Goal: Information Seeking & Learning: Compare options

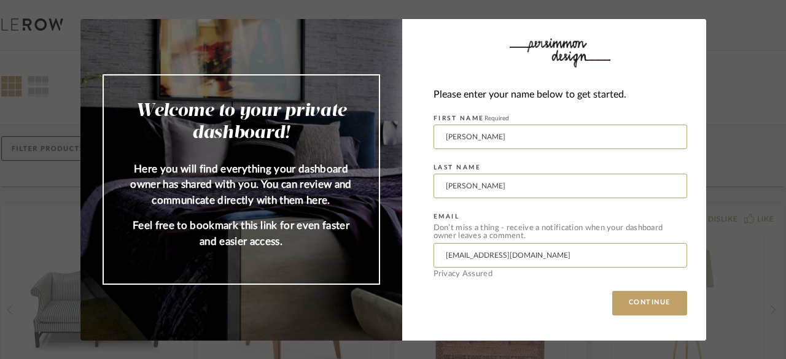
click at [646, 304] on button "CONTINUE" at bounding box center [649, 303] width 75 height 25
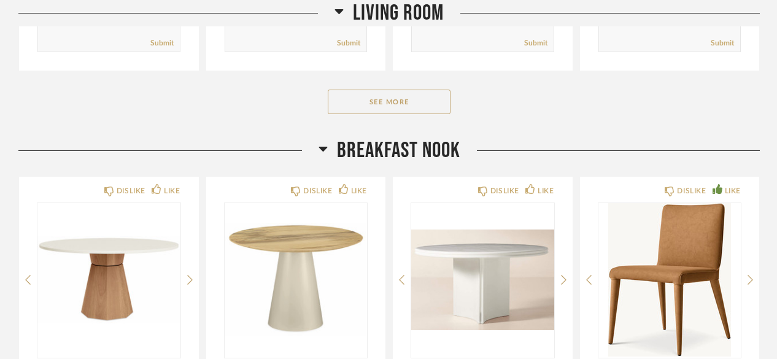
scroll to position [2065, 0]
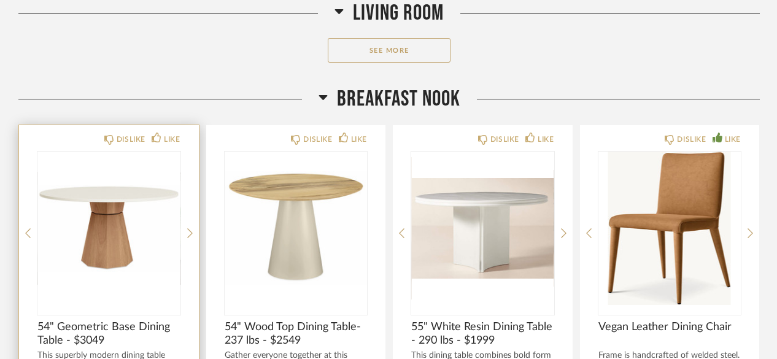
click at [136, 238] on img "0" at bounding box center [108, 228] width 143 height 153
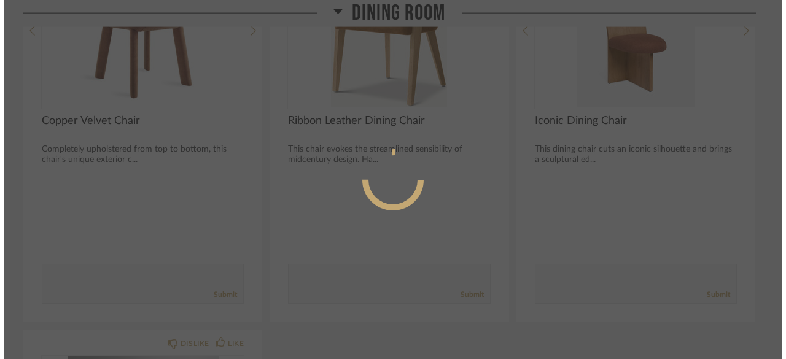
scroll to position [0, 0]
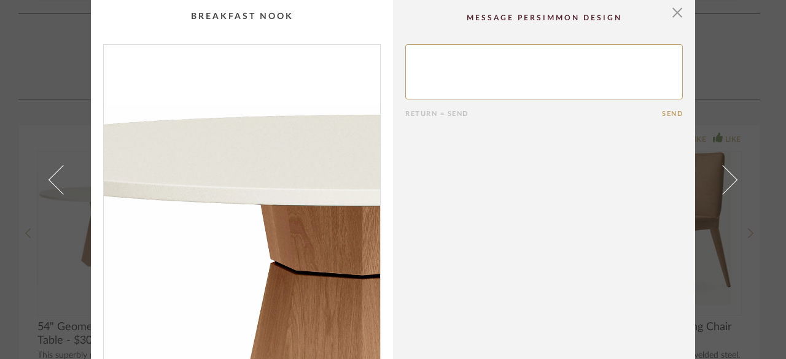
click at [194, 152] on img "0" at bounding box center [242, 203] width 276 height 317
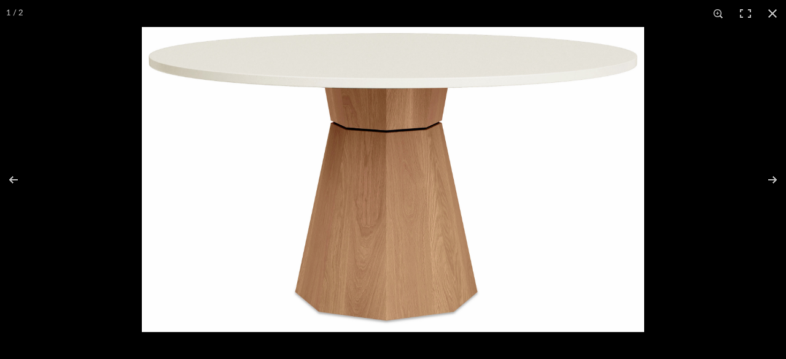
click at [370, 66] on img at bounding box center [393, 179] width 502 height 305
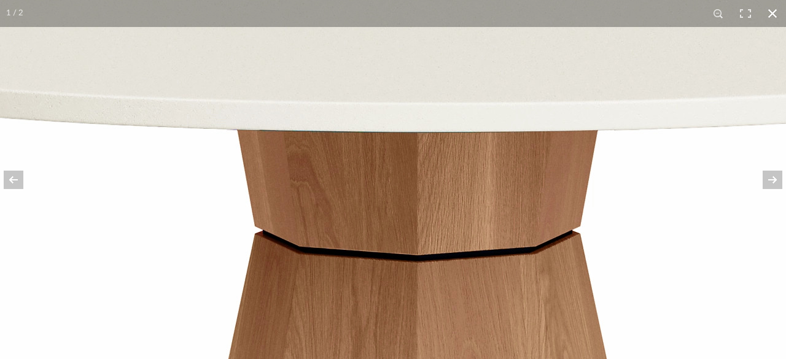
click at [776, 12] on button at bounding box center [772, 13] width 27 height 27
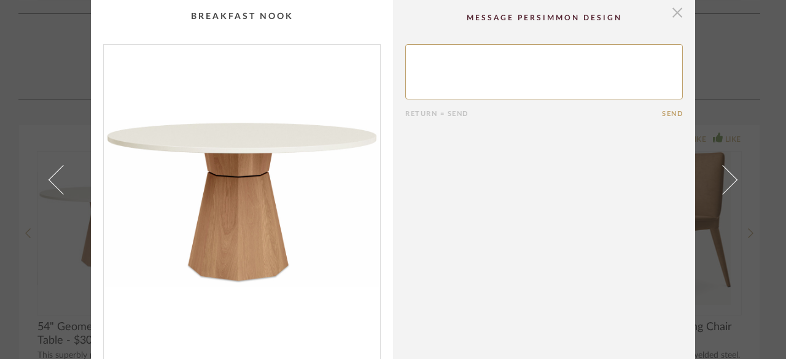
click at [673, 10] on span "button" at bounding box center [677, 12] width 25 height 25
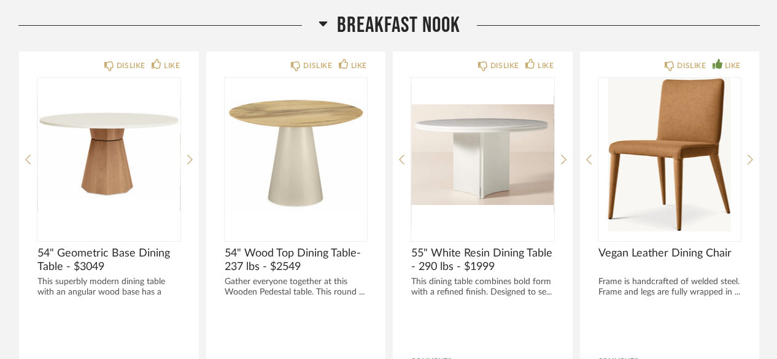
scroll to position [2151, 0]
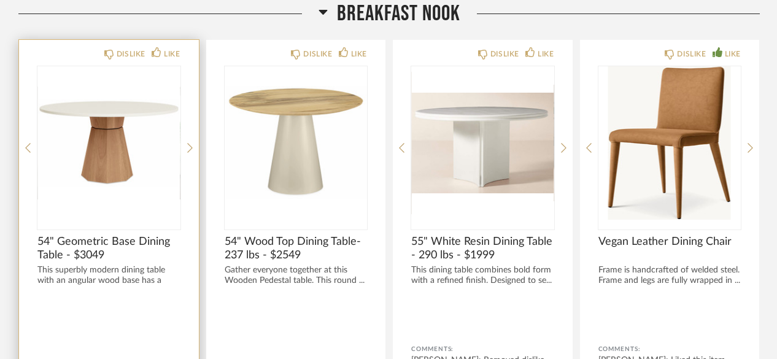
click at [95, 127] on img "0" at bounding box center [108, 142] width 143 height 153
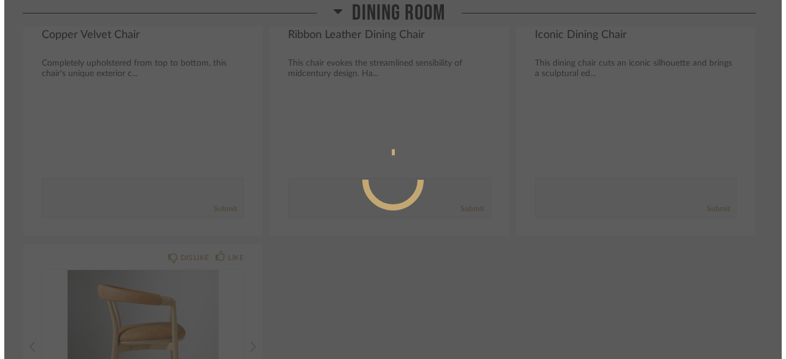
scroll to position [0, 0]
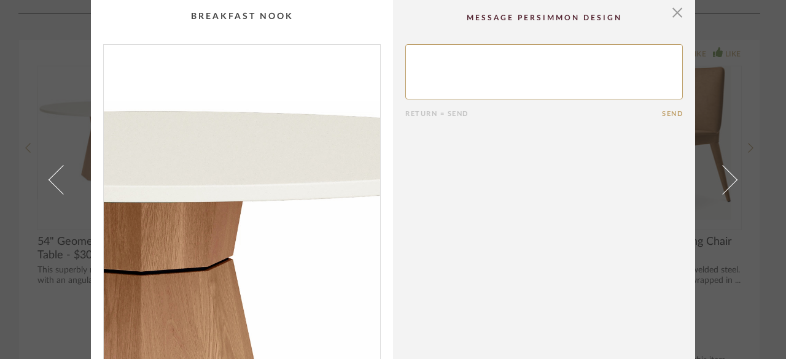
click at [268, 153] on img "0" at bounding box center [242, 203] width 276 height 317
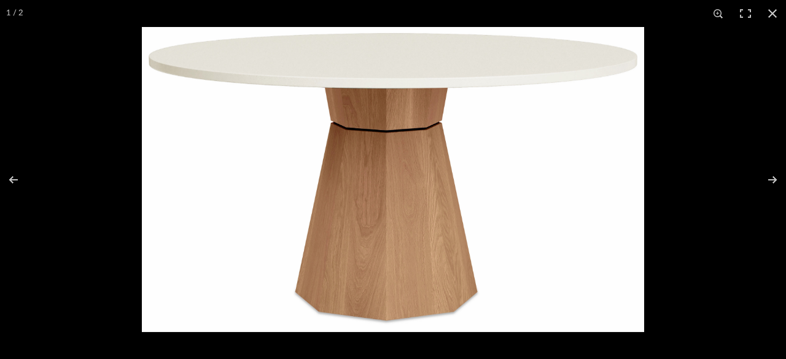
click at [443, 90] on img at bounding box center [393, 179] width 502 height 305
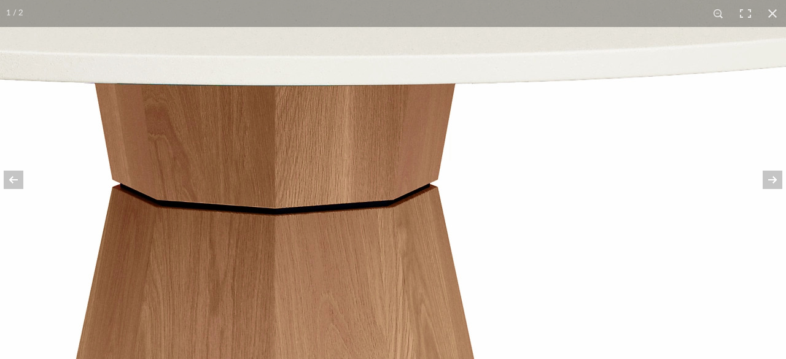
click at [443, 90] on img at bounding box center [295, 352] width 1474 height 895
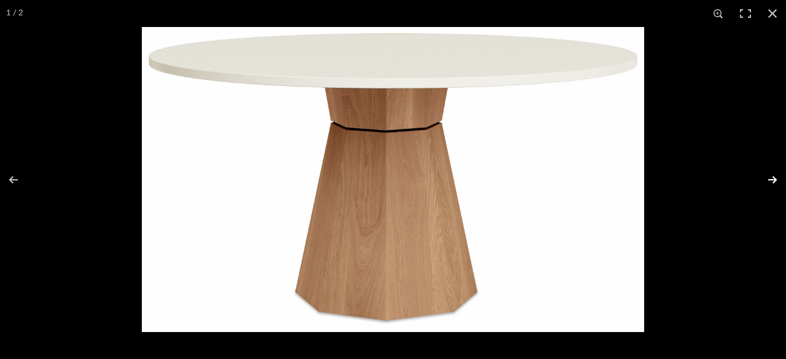
click at [771, 179] on button at bounding box center [764, 179] width 43 height 61
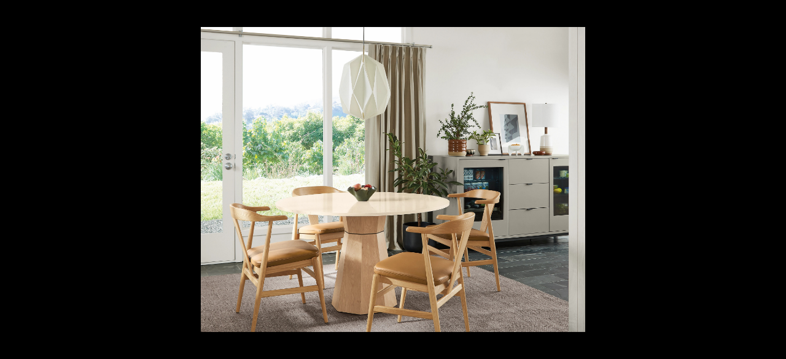
click at [771, 179] on button at bounding box center [764, 179] width 43 height 61
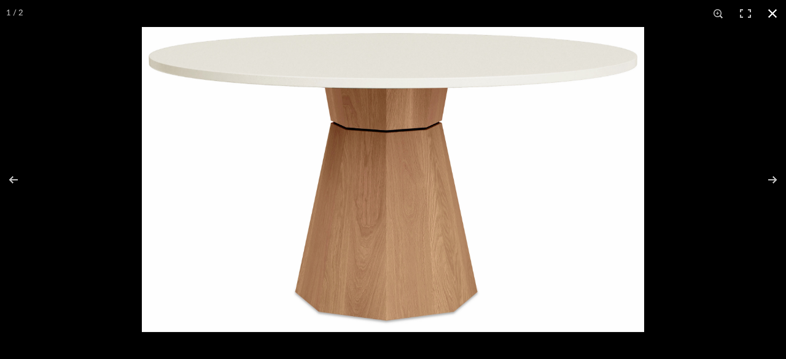
click at [771, 15] on button at bounding box center [772, 13] width 27 height 27
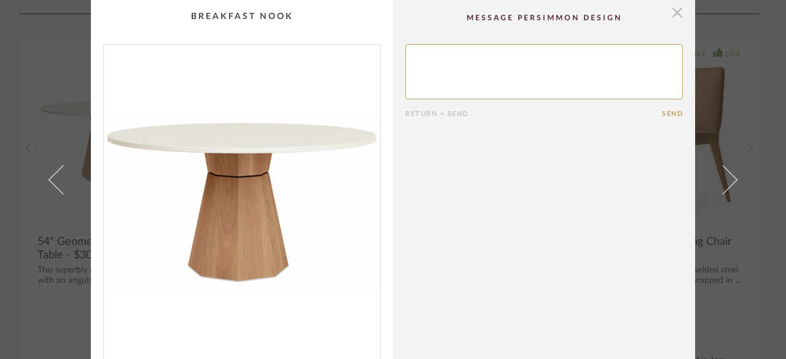
click at [674, 15] on span "button" at bounding box center [677, 12] width 25 height 25
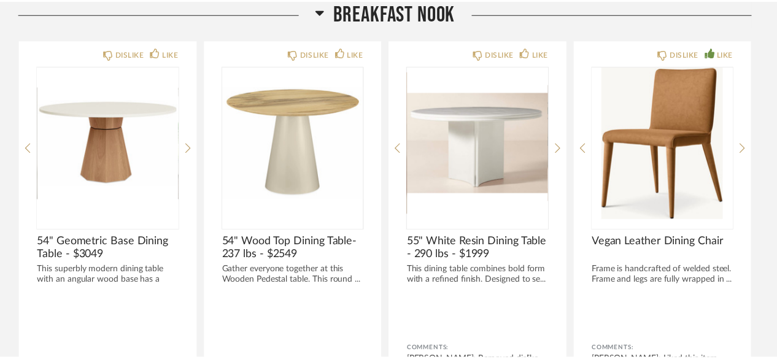
scroll to position [2151, 0]
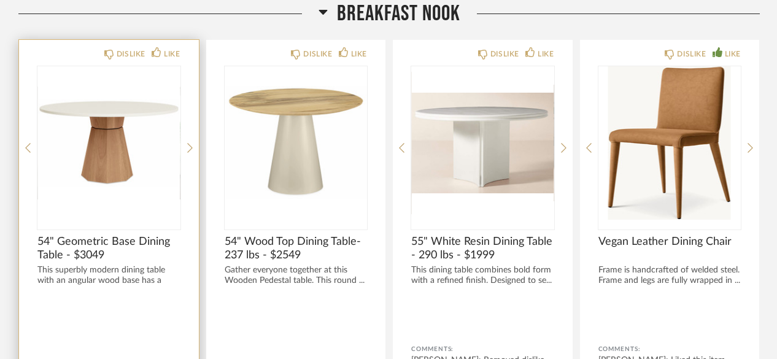
click at [139, 237] on span "54" Geometric Base Dining Table - $3049" at bounding box center [108, 248] width 143 height 27
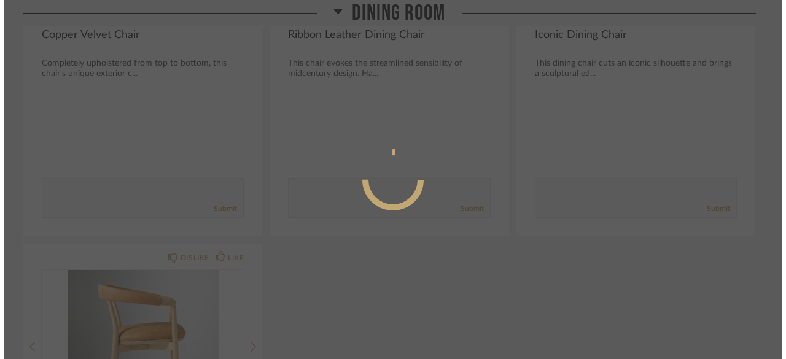
scroll to position [0, 0]
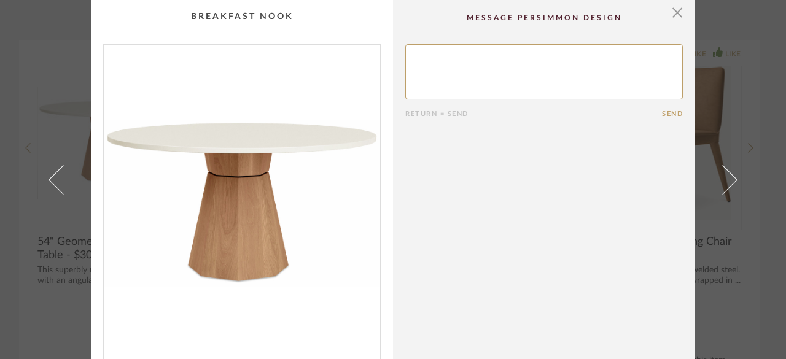
click at [503, 242] on cpp-summary-comments "Return = Send Send" at bounding box center [544, 181] width 302 height 362
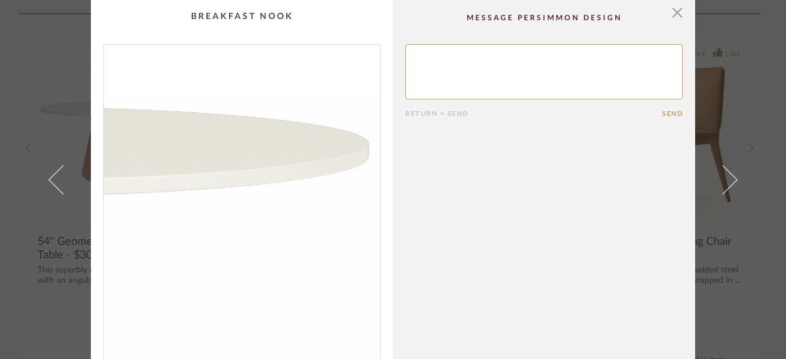
click at [336, 155] on img "0" at bounding box center [242, 203] width 276 height 317
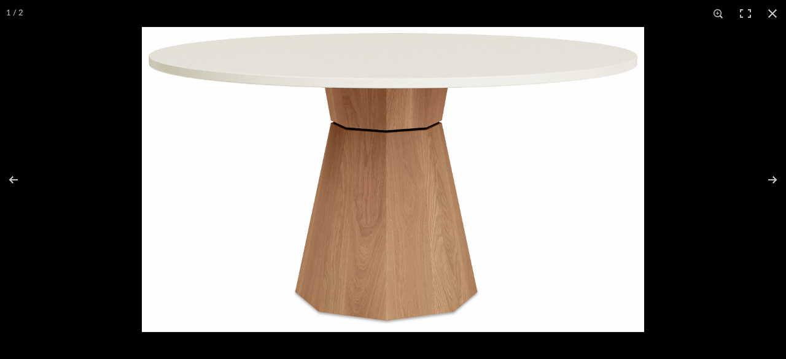
click at [486, 69] on img at bounding box center [393, 179] width 502 height 305
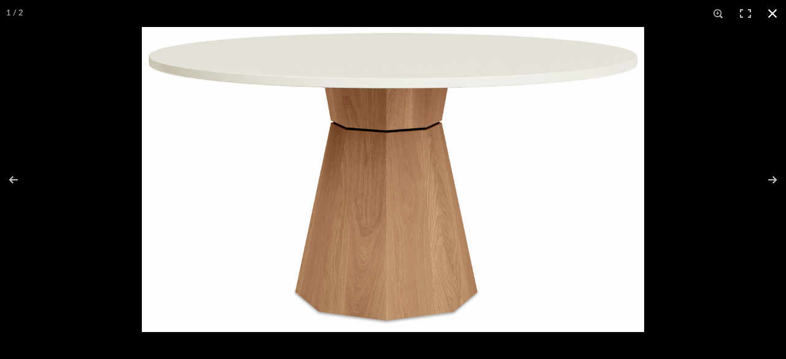
click at [769, 14] on button at bounding box center [772, 13] width 27 height 27
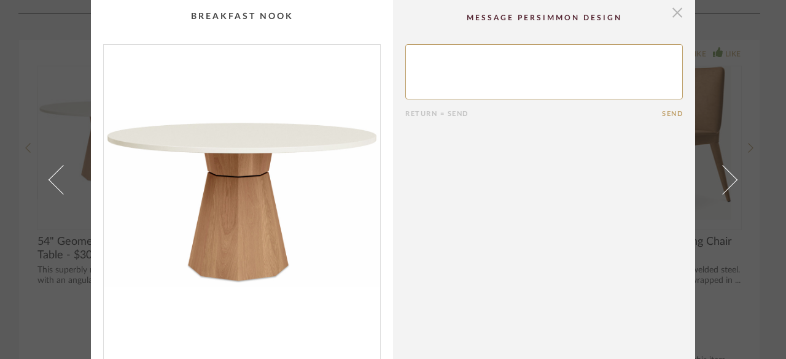
click at [667, 17] on span "button" at bounding box center [677, 12] width 25 height 25
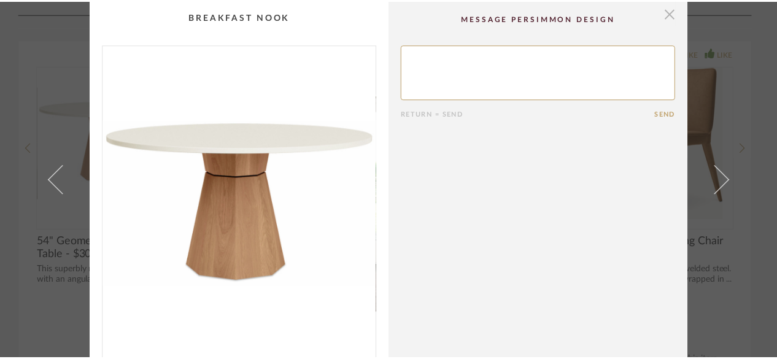
scroll to position [2151, 0]
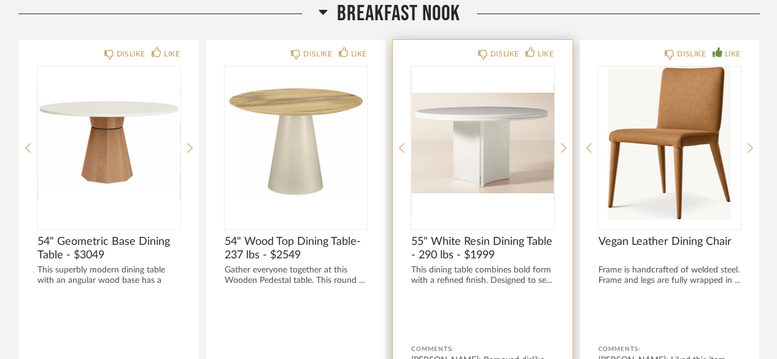
click at [462, 178] on img "0" at bounding box center [482, 142] width 143 height 153
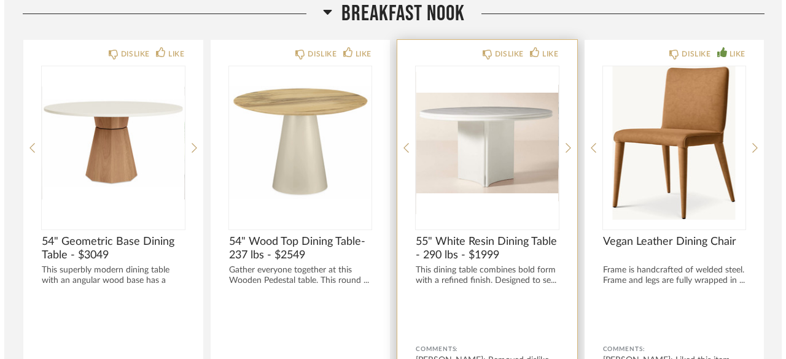
scroll to position [0, 0]
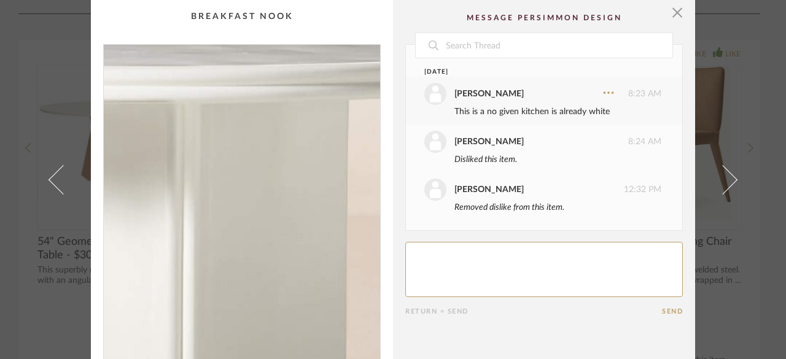
click at [255, 195] on img "0" at bounding box center [242, 203] width 276 height 317
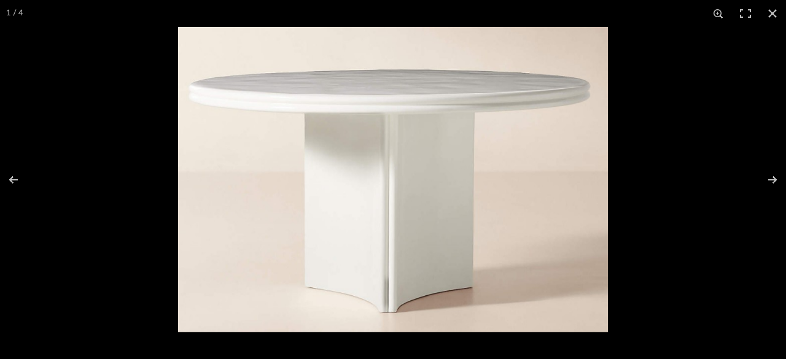
click at [376, 93] on img at bounding box center [393, 179] width 430 height 305
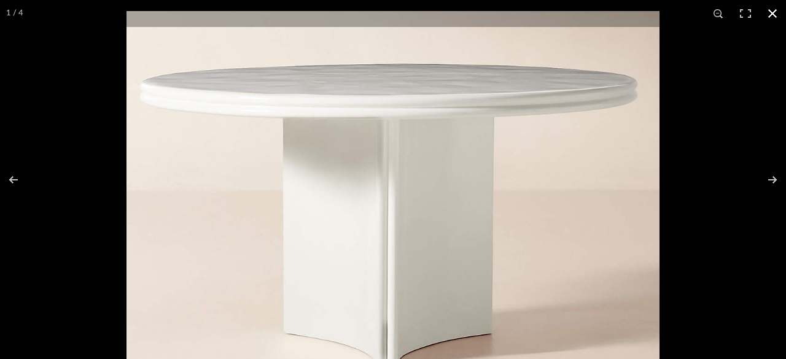
click at [775, 14] on button at bounding box center [772, 13] width 27 height 27
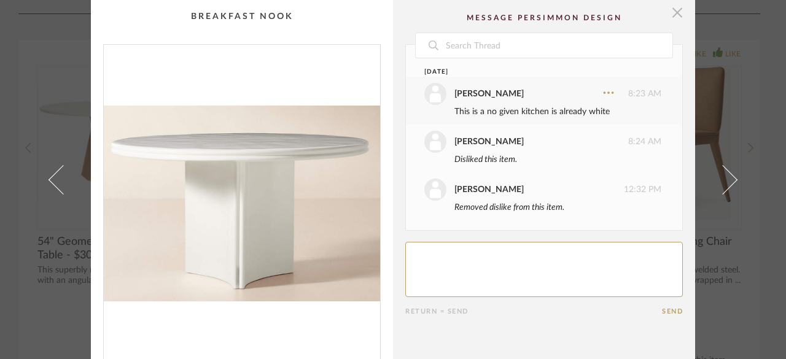
click at [669, 18] on span "button" at bounding box center [677, 12] width 25 height 25
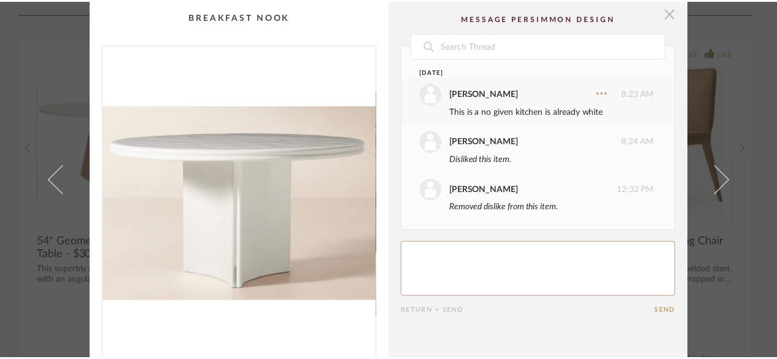
scroll to position [2151, 0]
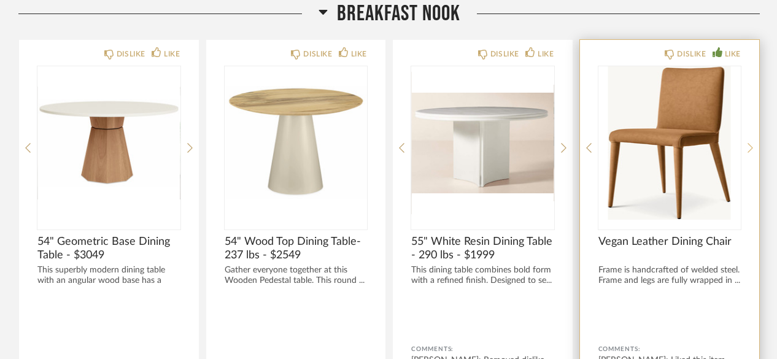
click at [753, 145] on icon at bounding box center [751, 147] width 6 height 11
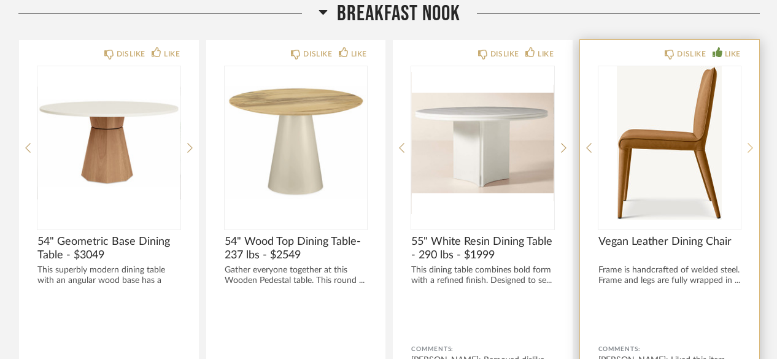
click at [753, 145] on icon at bounding box center [751, 147] width 6 height 11
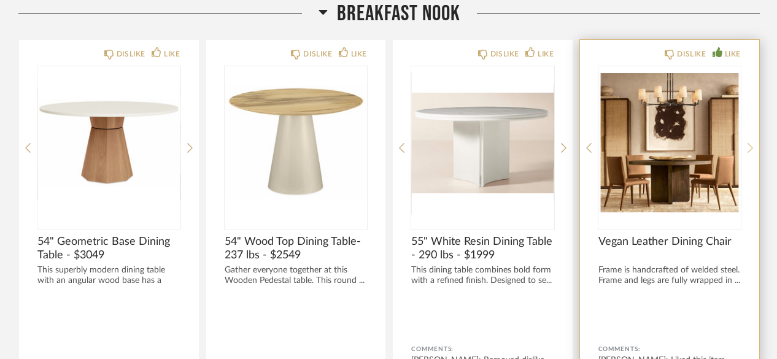
click at [753, 145] on icon at bounding box center [751, 147] width 6 height 11
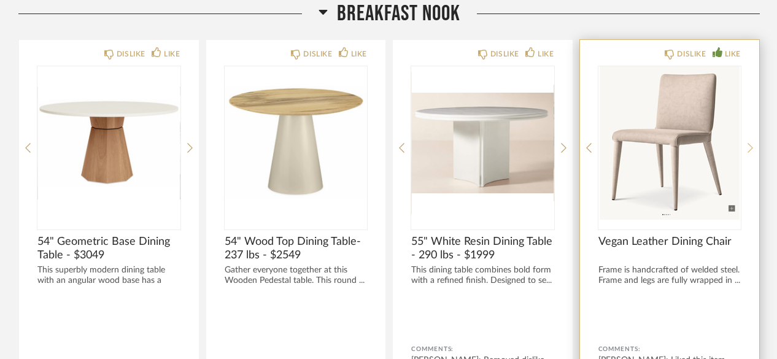
click at [753, 145] on icon at bounding box center [751, 147] width 6 height 11
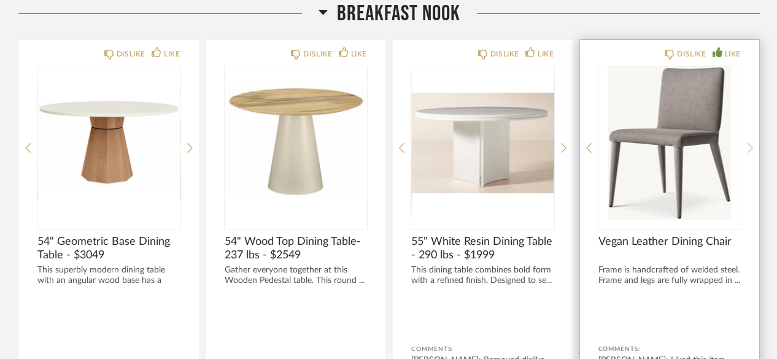
click at [753, 145] on icon at bounding box center [751, 147] width 6 height 11
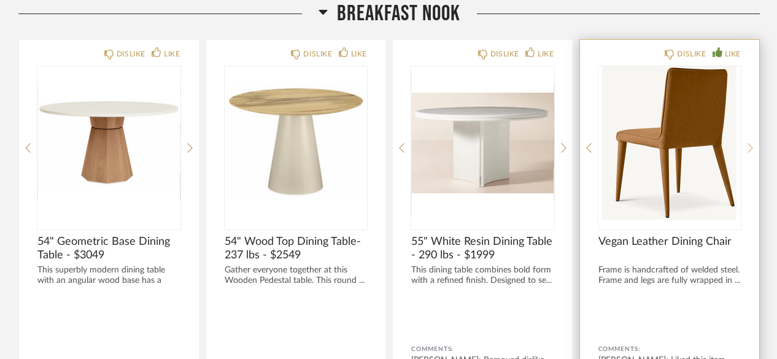
click at [753, 145] on icon at bounding box center [751, 147] width 6 height 11
